Goal: Communication & Community: Answer question/provide support

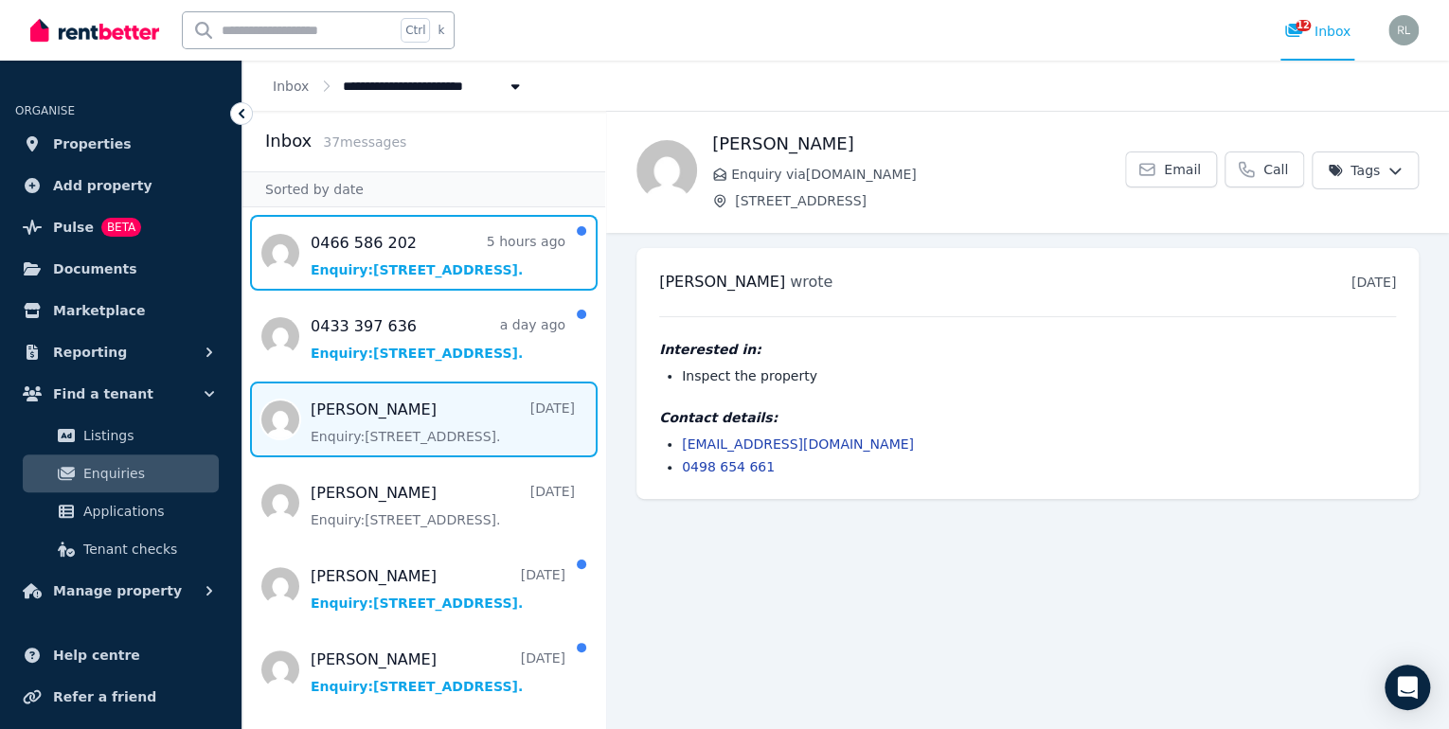
click at [452, 247] on span "Message list" at bounding box center [423, 253] width 363 height 76
